Goal: Unclear

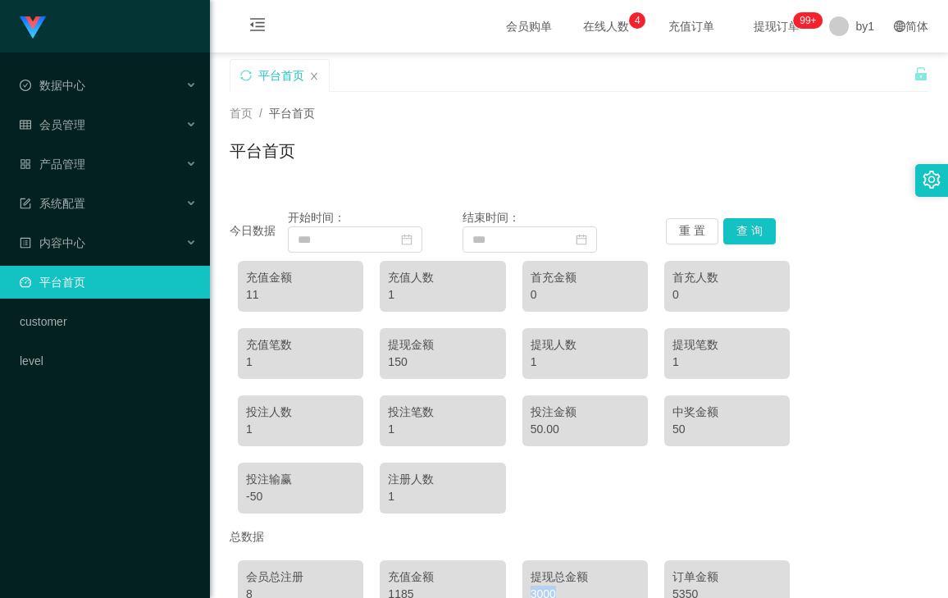
scroll to position [165, 0]
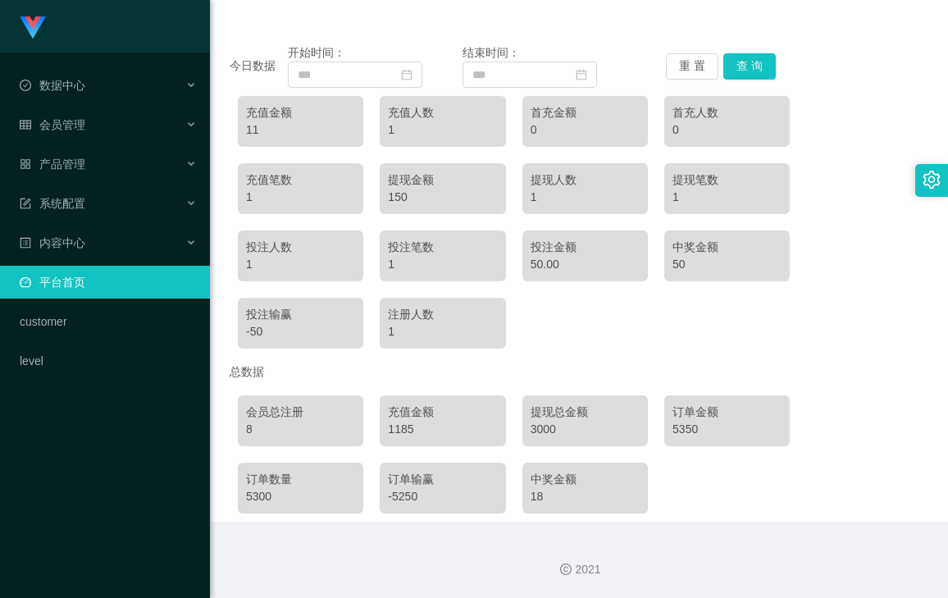
click at [401, 433] on div "1185" at bounding box center [442, 429] width 109 height 17
click at [540, 434] on div "3000" at bounding box center [584, 429] width 109 height 17
click at [402, 432] on div "1185" at bounding box center [442, 429] width 109 height 17
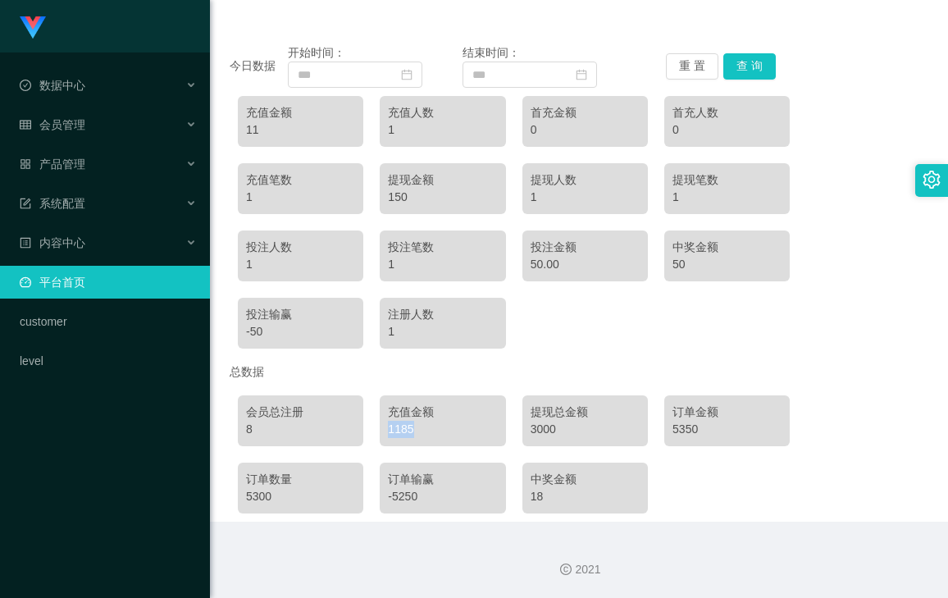
click at [402, 432] on div "1185" at bounding box center [442, 429] width 109 height 17
